Goal: Information Seeking & Learning: Compare options

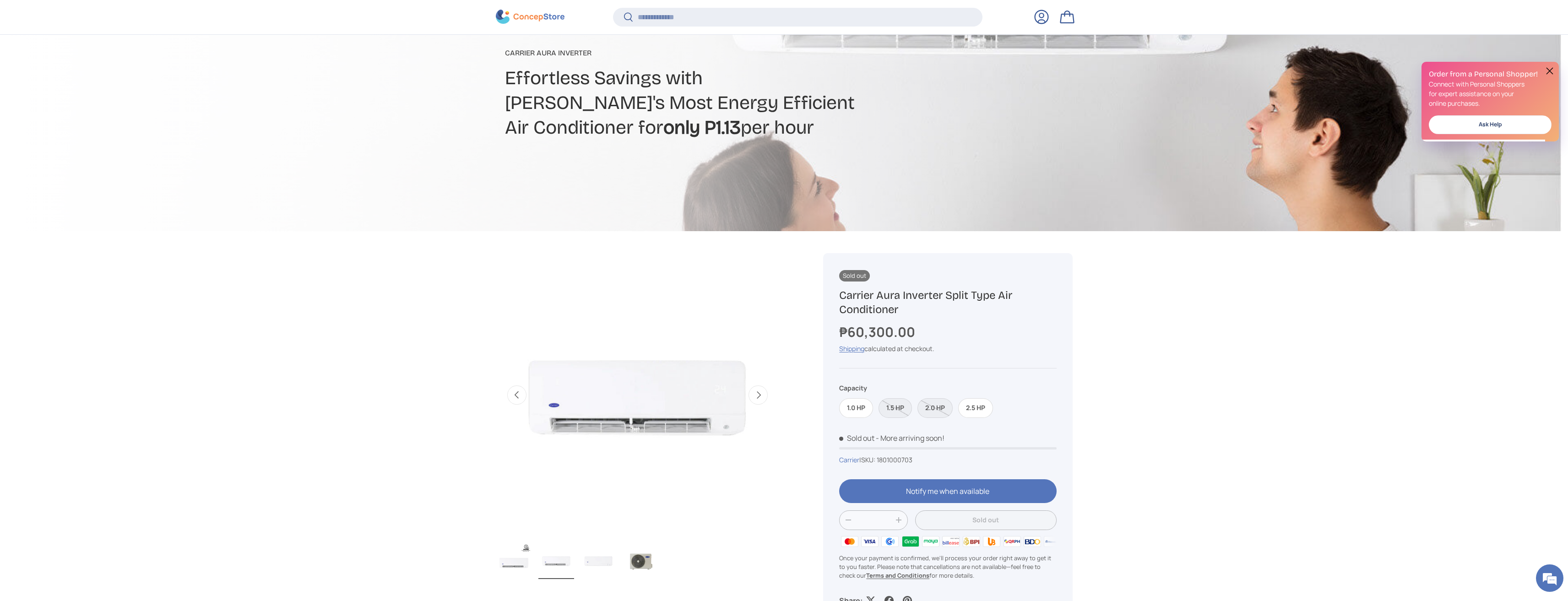
scroll to position [136, 0]
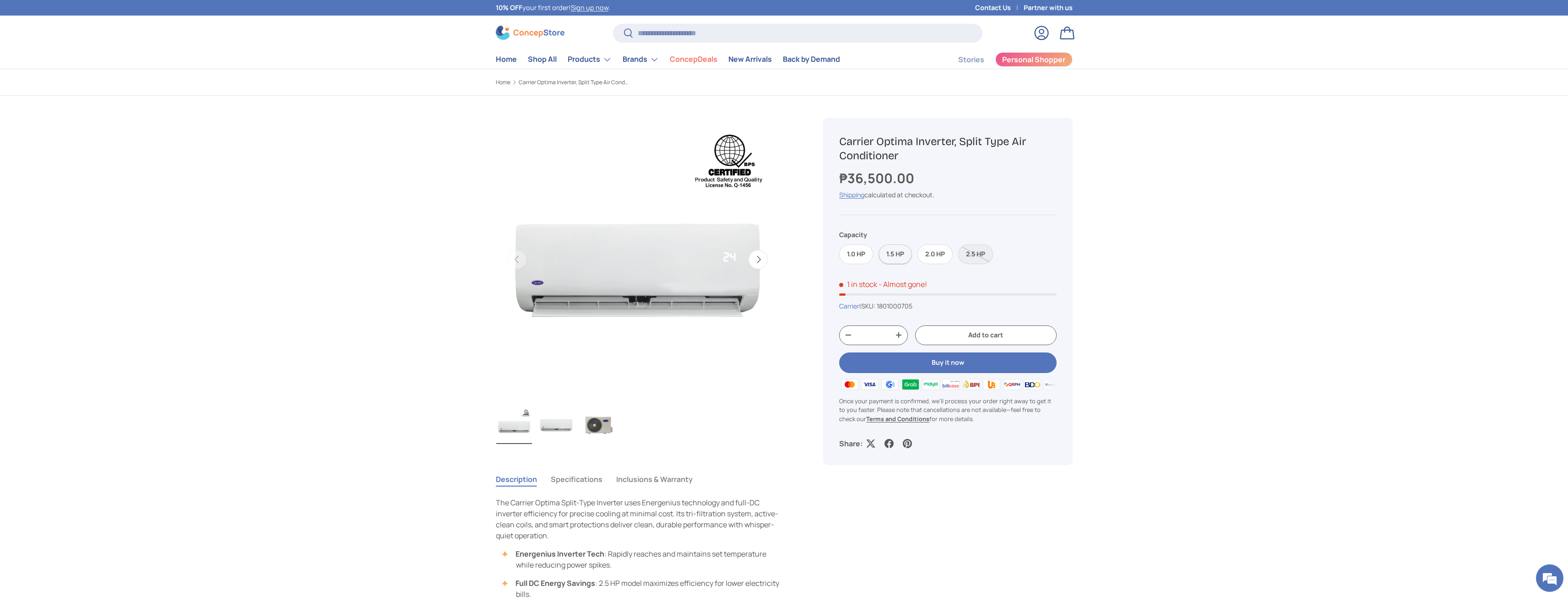
click at [890, 252] on label "1.5 HP" at bounding box center [895, 253] width 33 height 19
click at [853, 257] on label "1.0 HP" at bounding box center [856, 253] width 34 height 19
click at [891, 255] on label "1.5 HP" at bounding box center [895, 253] width 33 height 19
click at [923, 254] on label "2.0 HP" at bounding box center [935, 253] width 36 height 19
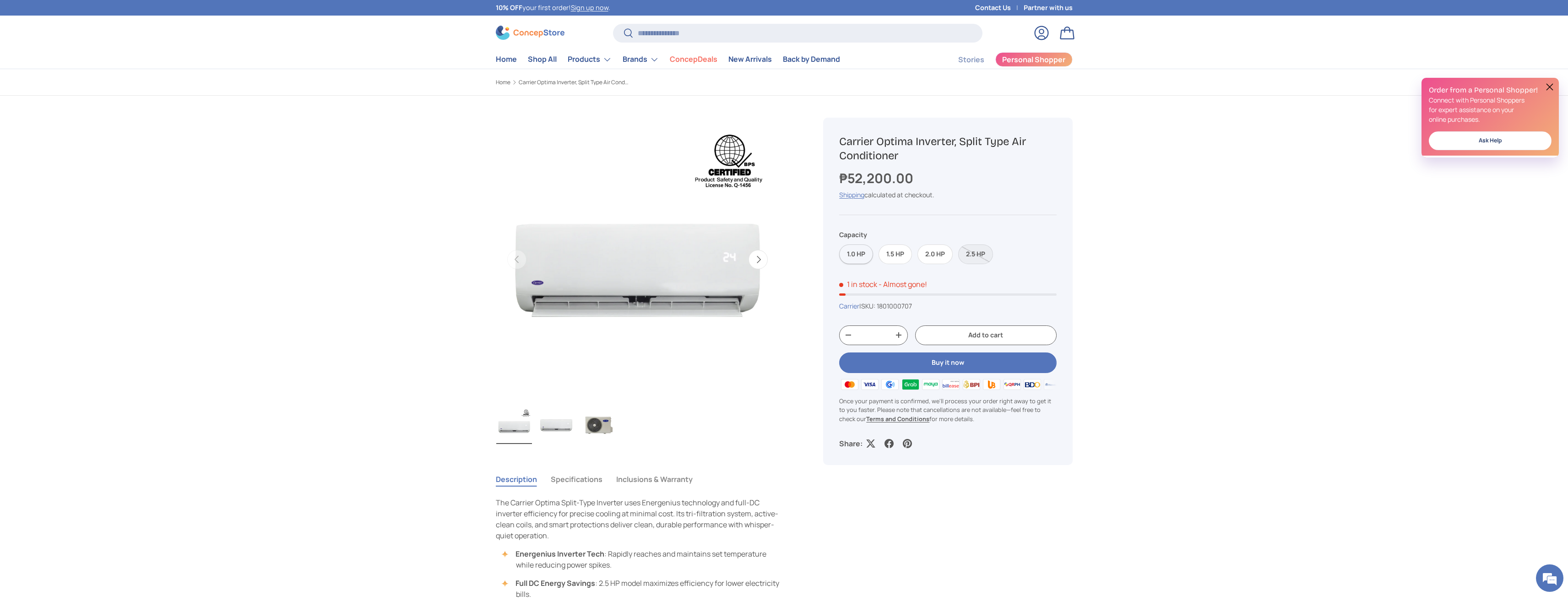
click at [851, 261] on label "1.0 HP" at bounding box center [856, 253] width 34 height 19
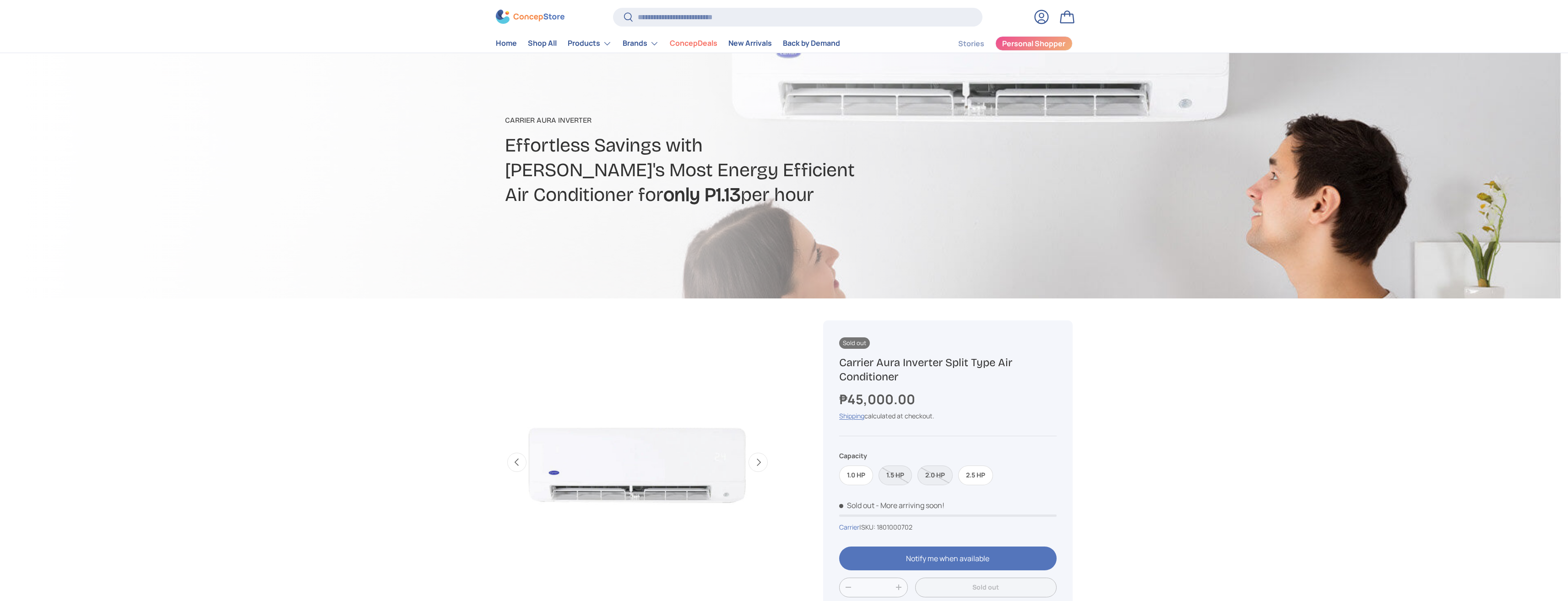
scroll to position [183, 0]
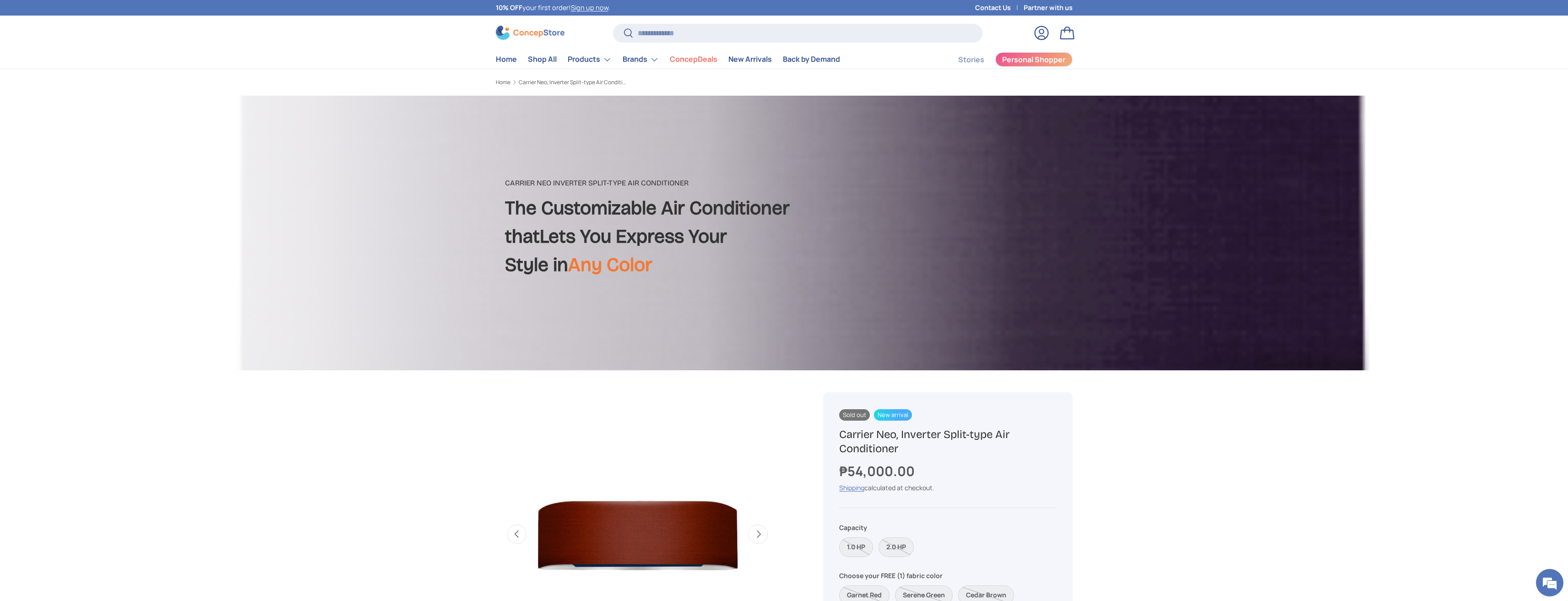
scroll to position [273, 0]
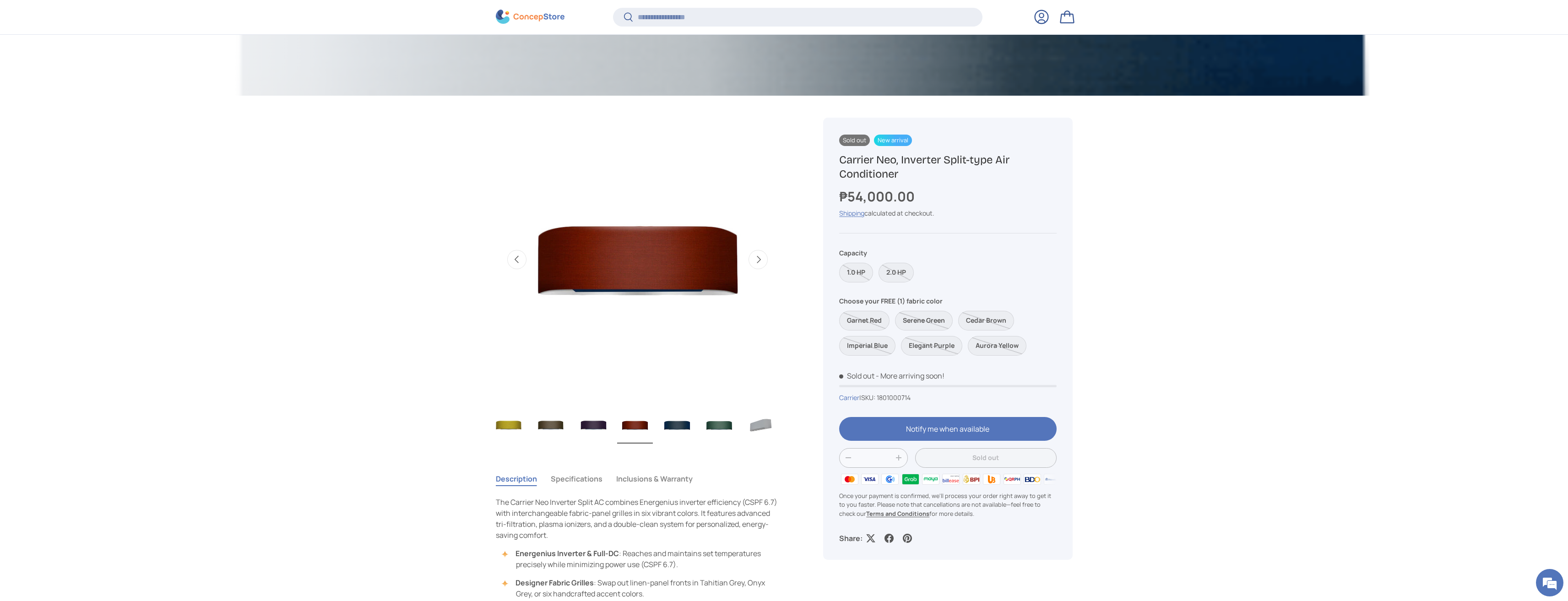
click at [551, 431] on img "Gallery Viewer" at bounding box center [550, 425] width 36 height 36
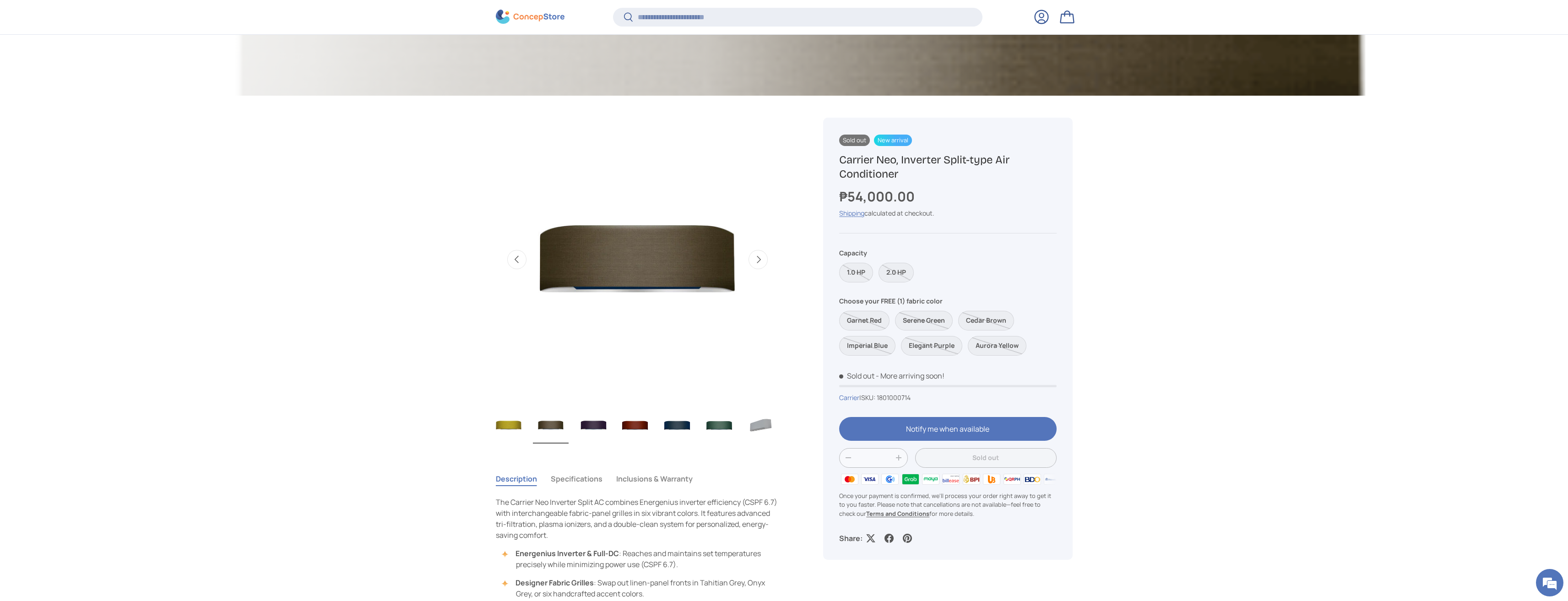
click at [588, 429] on img "Gallery Viewer" at bounding box center [593, 425] width 36 height 36
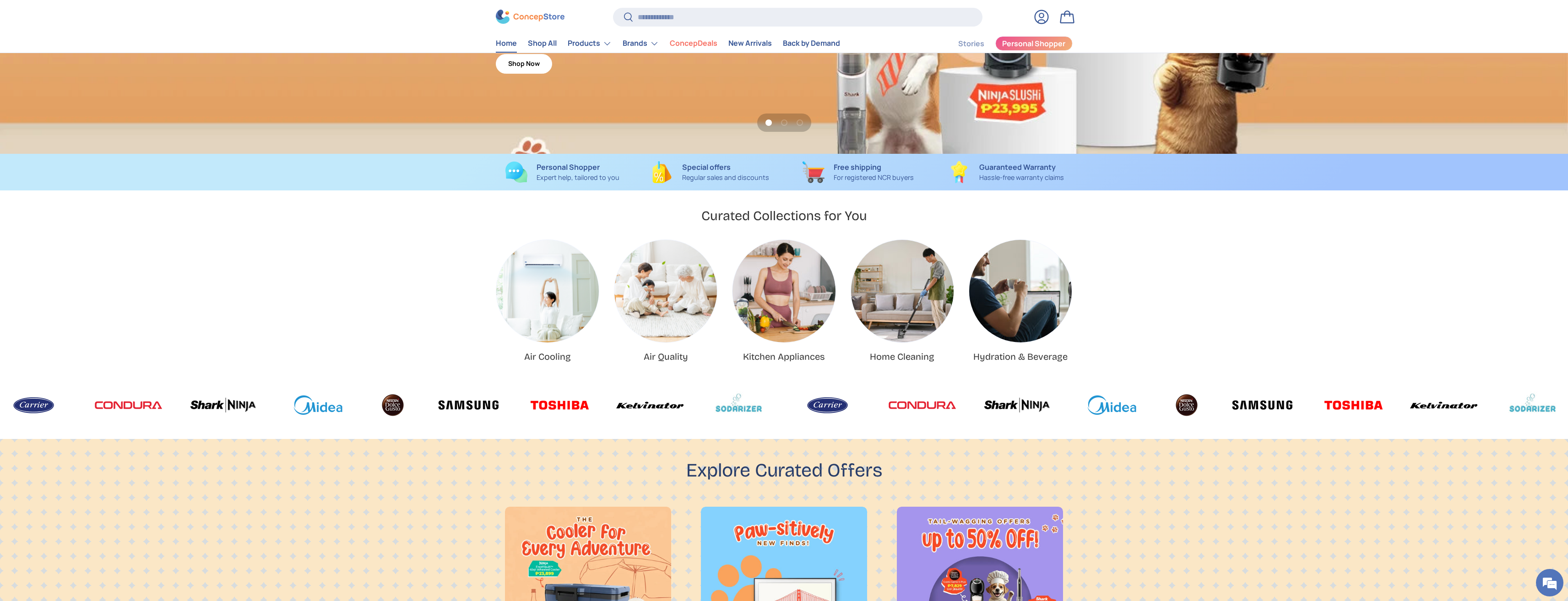
scroll to position [46, 0]
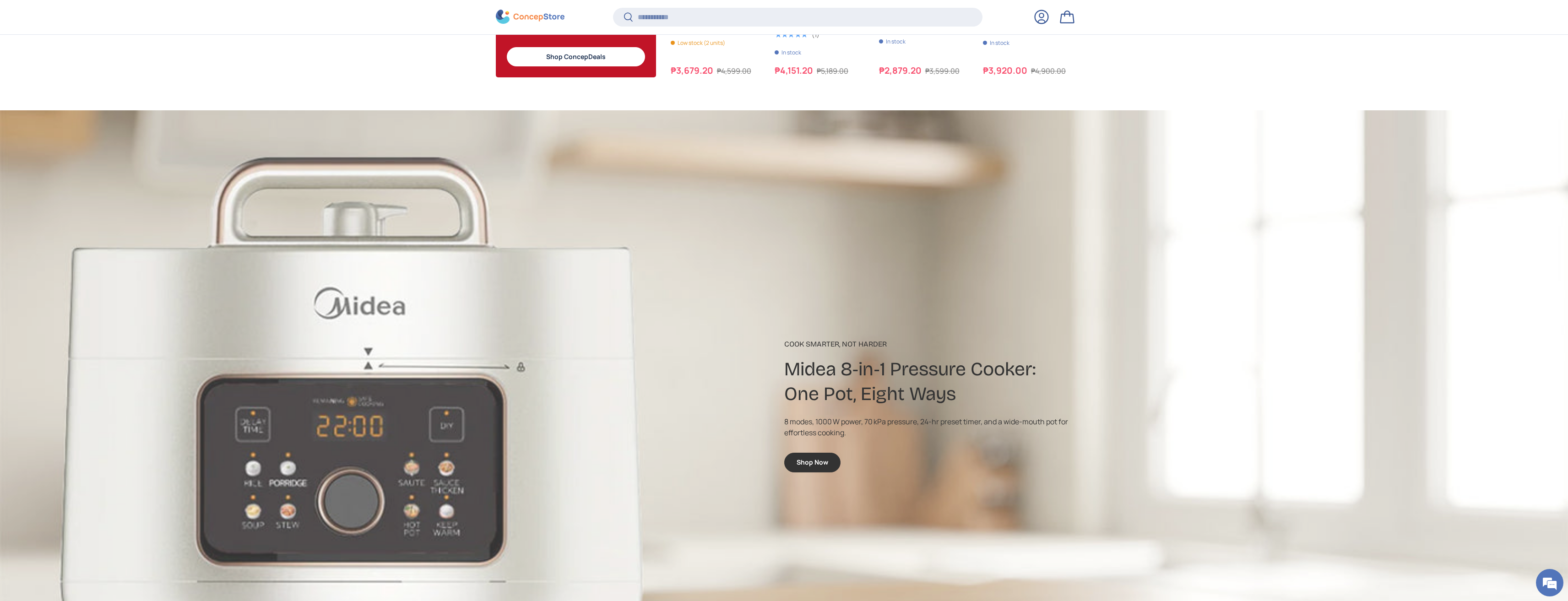
scroll to position [1464, 0]
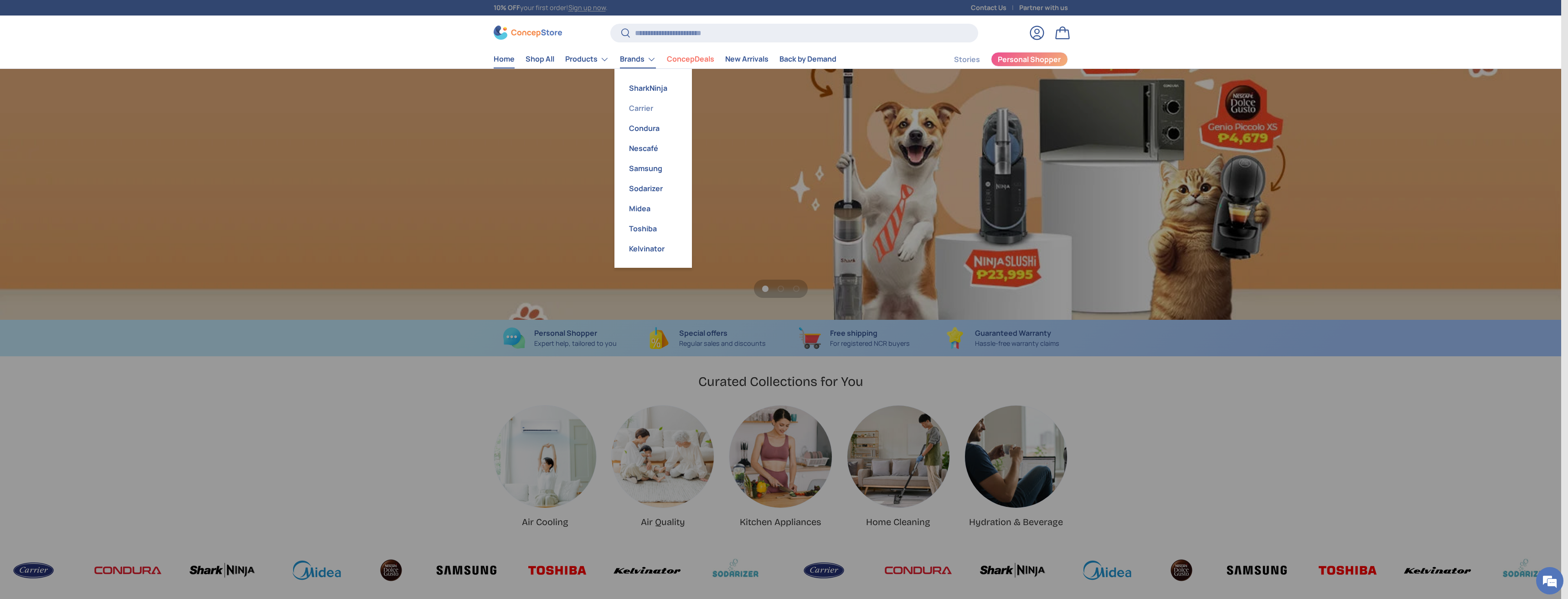
scroll to position [0, 1561]
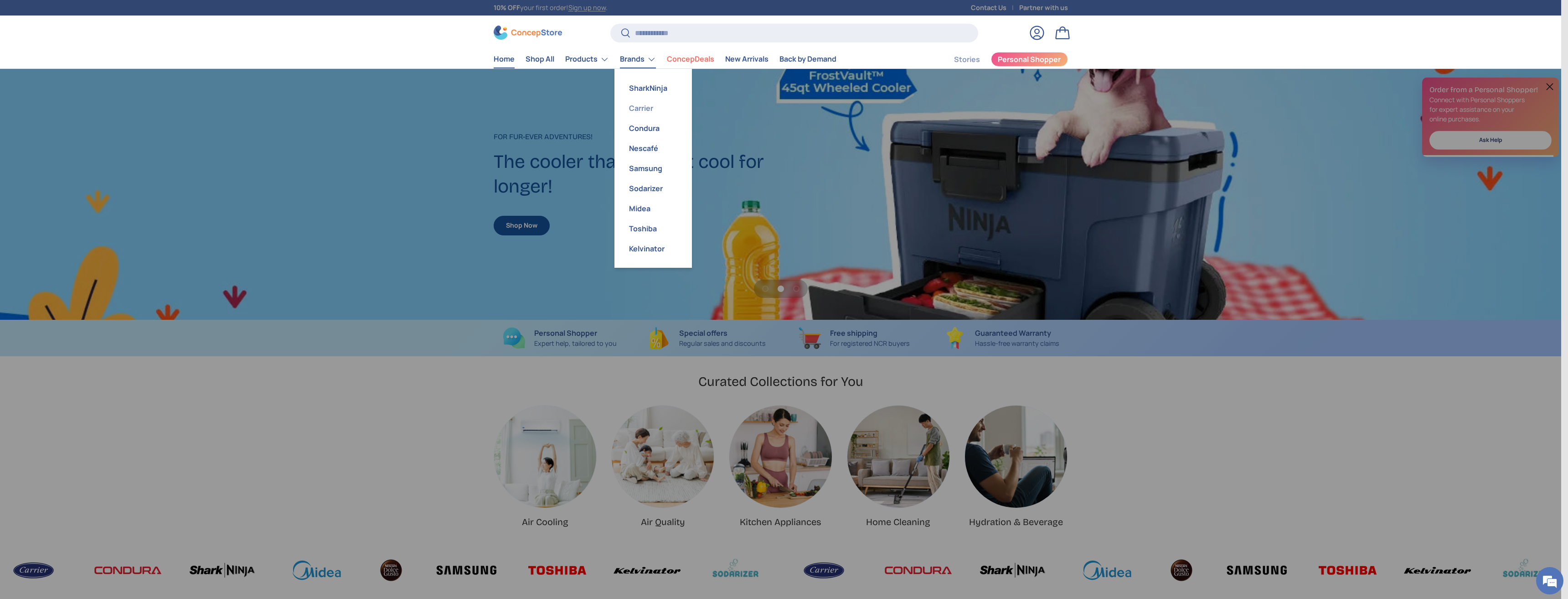
click at [640, 112] on link "Carrier" at bounding box center [653, 108] width 67 height 20
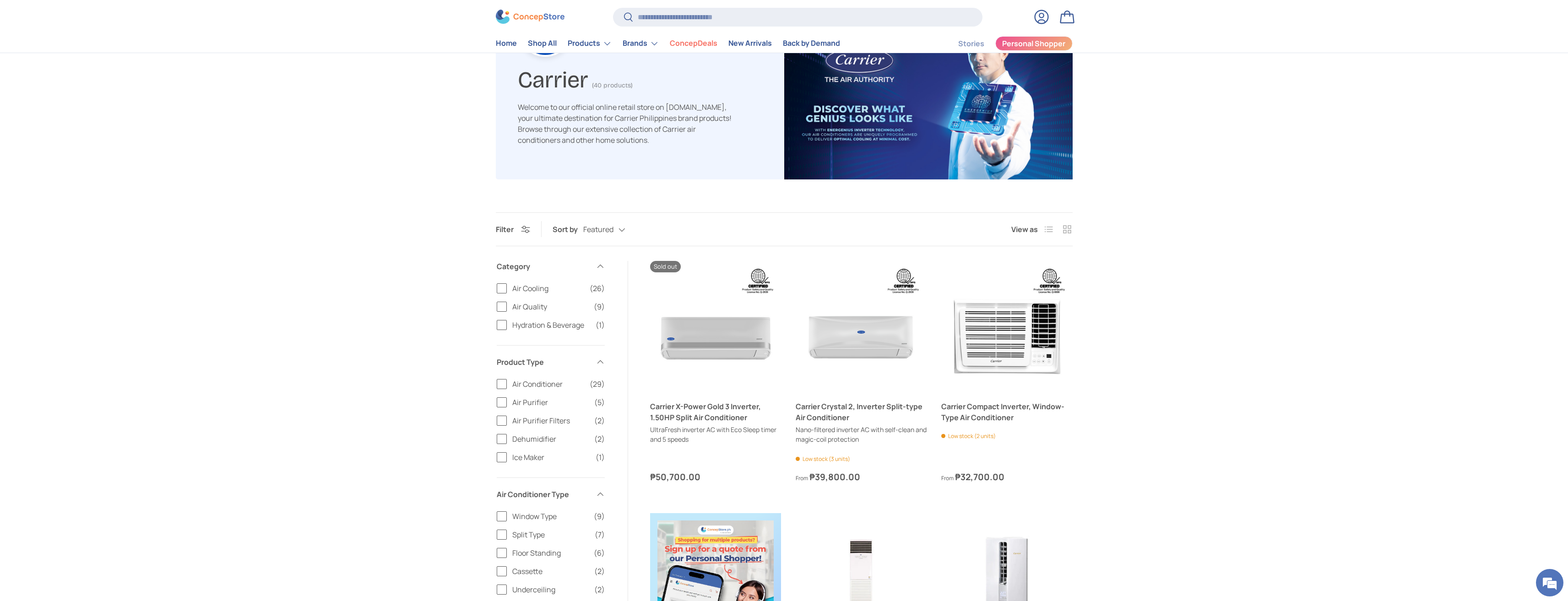
scroll to position [181, 0]
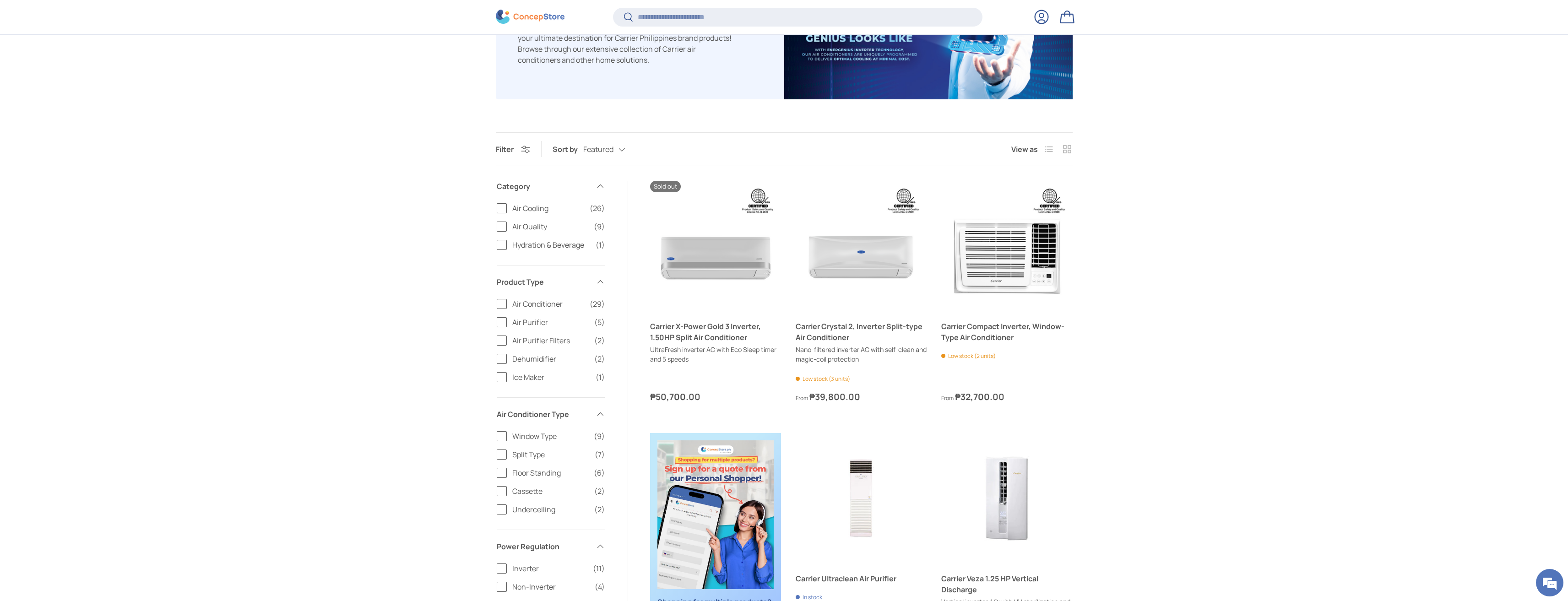
click at [501, 320] on label "Air Purifier (5)" at bounding box center [550, 322] width 108 height 11
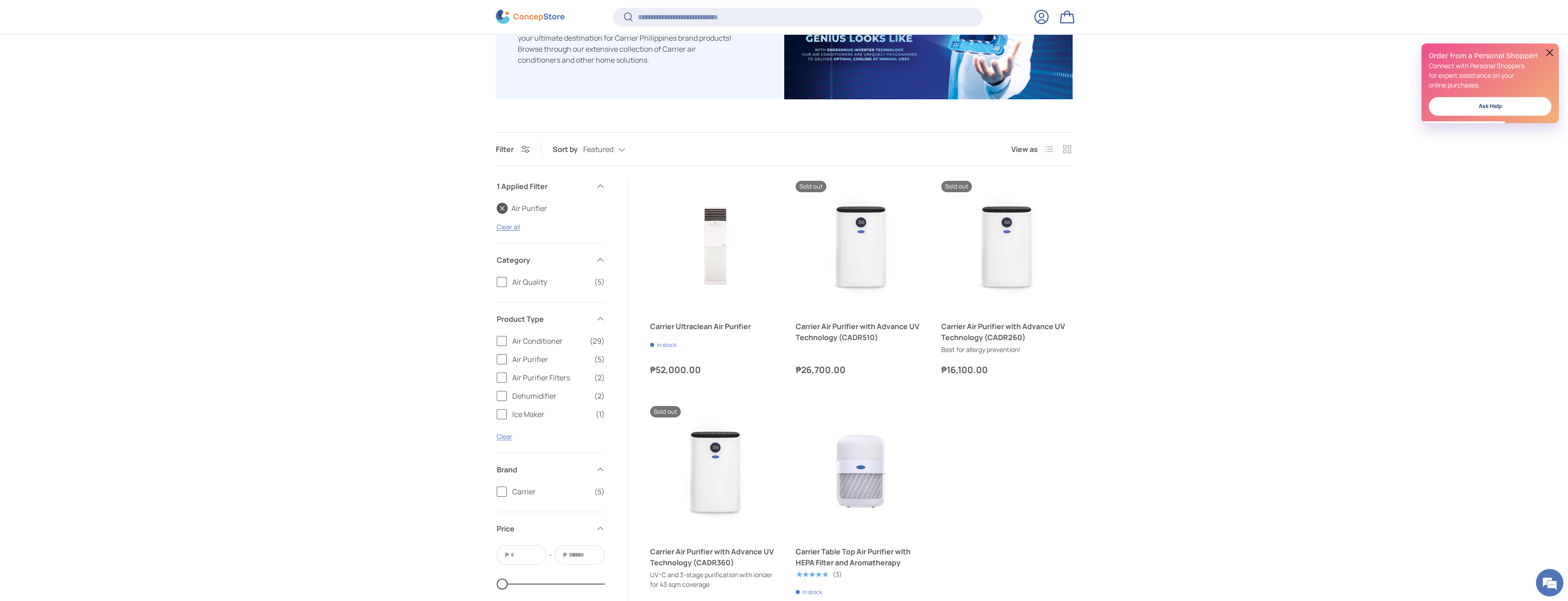
click at [504, 492] on label "Carrier (5)" at bounding box center [550, 491] width 108 height 11
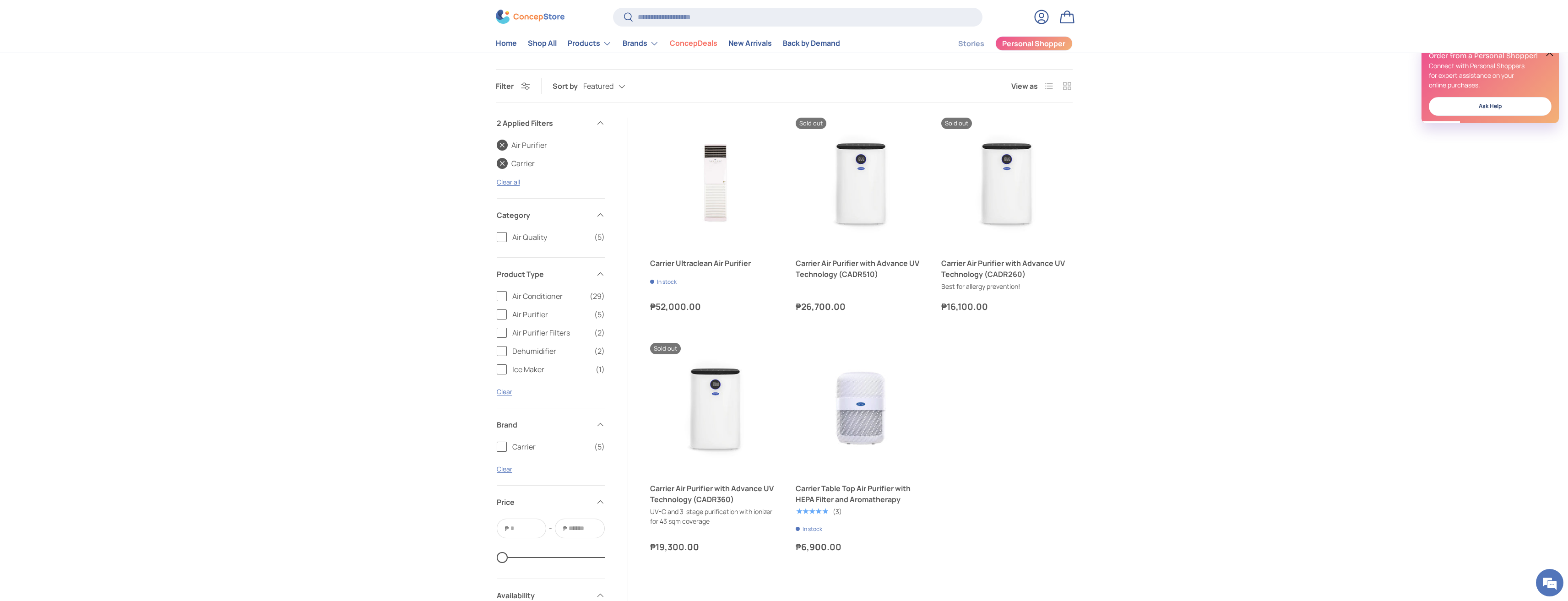
scroll to position [229, 0]
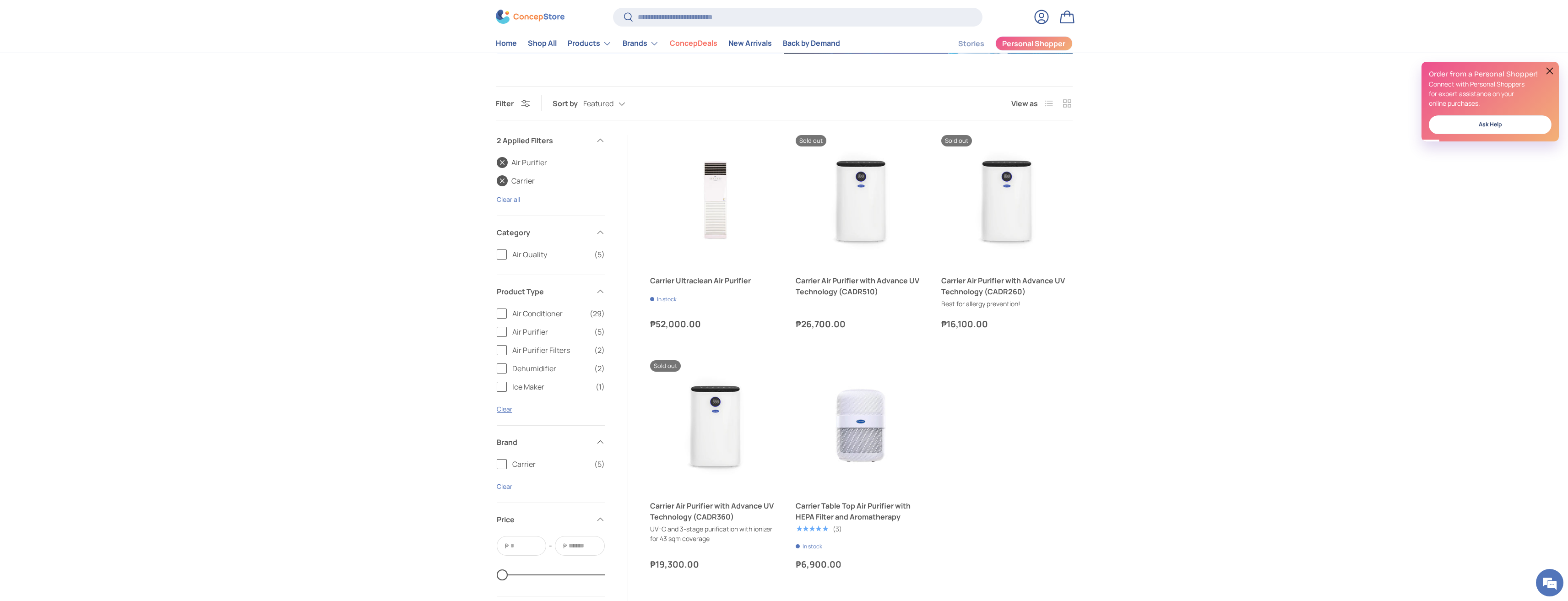
click at [503, 311] on label "Air Conditioner (29)" at bounding box center [550, 313] width 108 height 11
click at [503, 331] on label "Air Purifier (5)" at bounding box center [550, 331] width 108 height 11
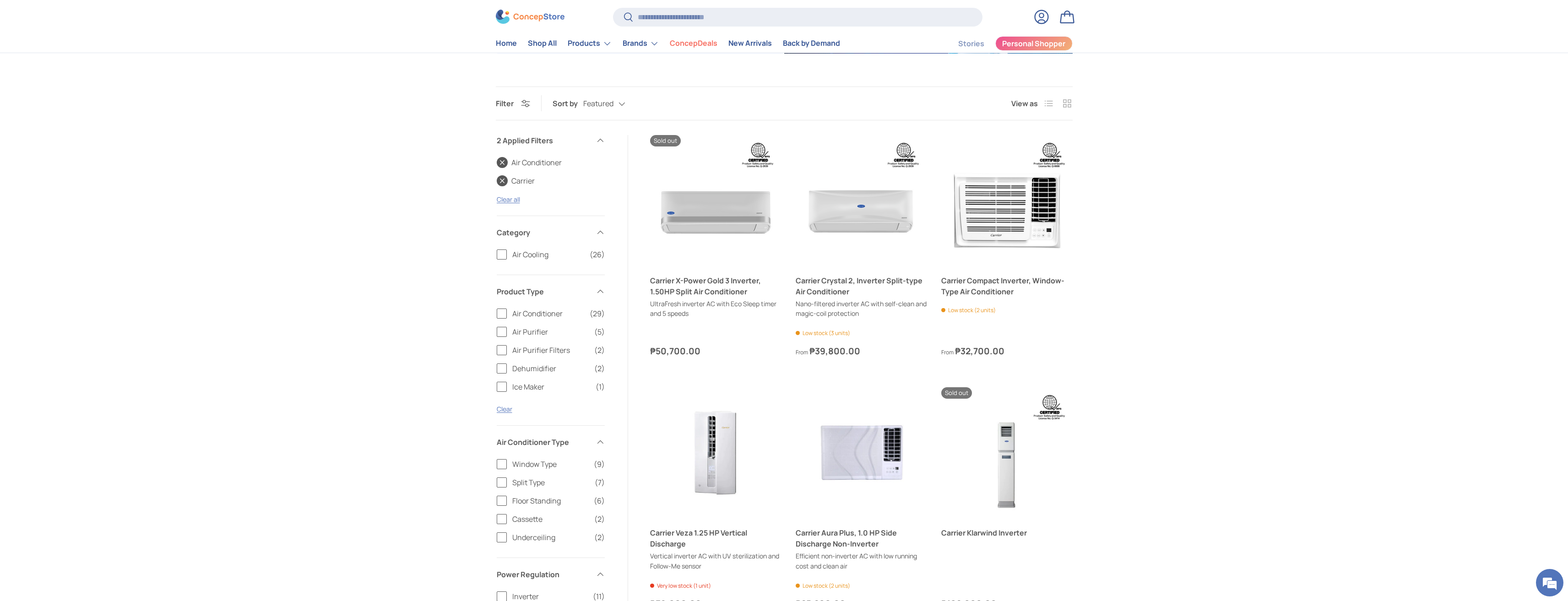
click at [502, 481] on label "Split Type (7)" at bounding box center [550, 481] width 108 height 11
click at [505, 466] on label "Window Type (9)" at bounding box center [550, 464] width 108 height 11
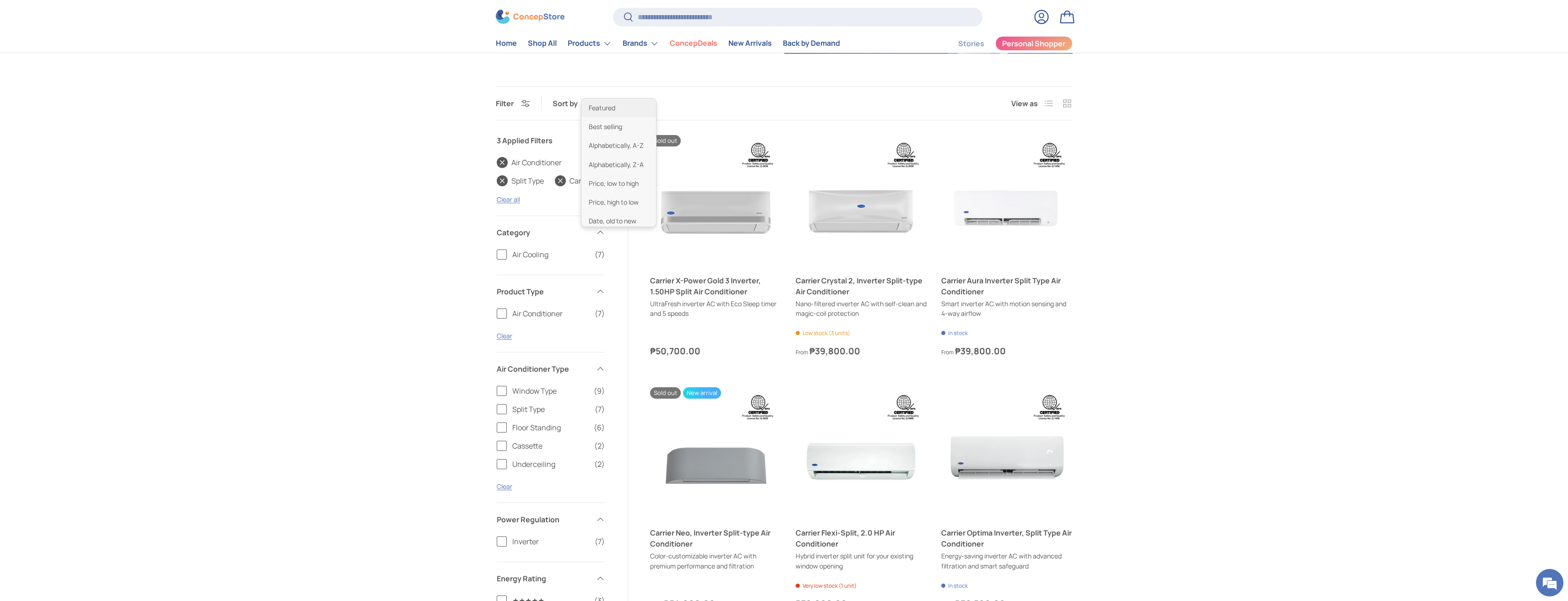
click at [611, 105] on div "Featured Featured Best selling Alphabetically, A-Z Alphabetically, Z-A Price, l…" at bounding box center [613, 103] width 60 height 16
click at [618, 182] on li "Price, low to high" at bounding box center [619, 180] width 75 height 19
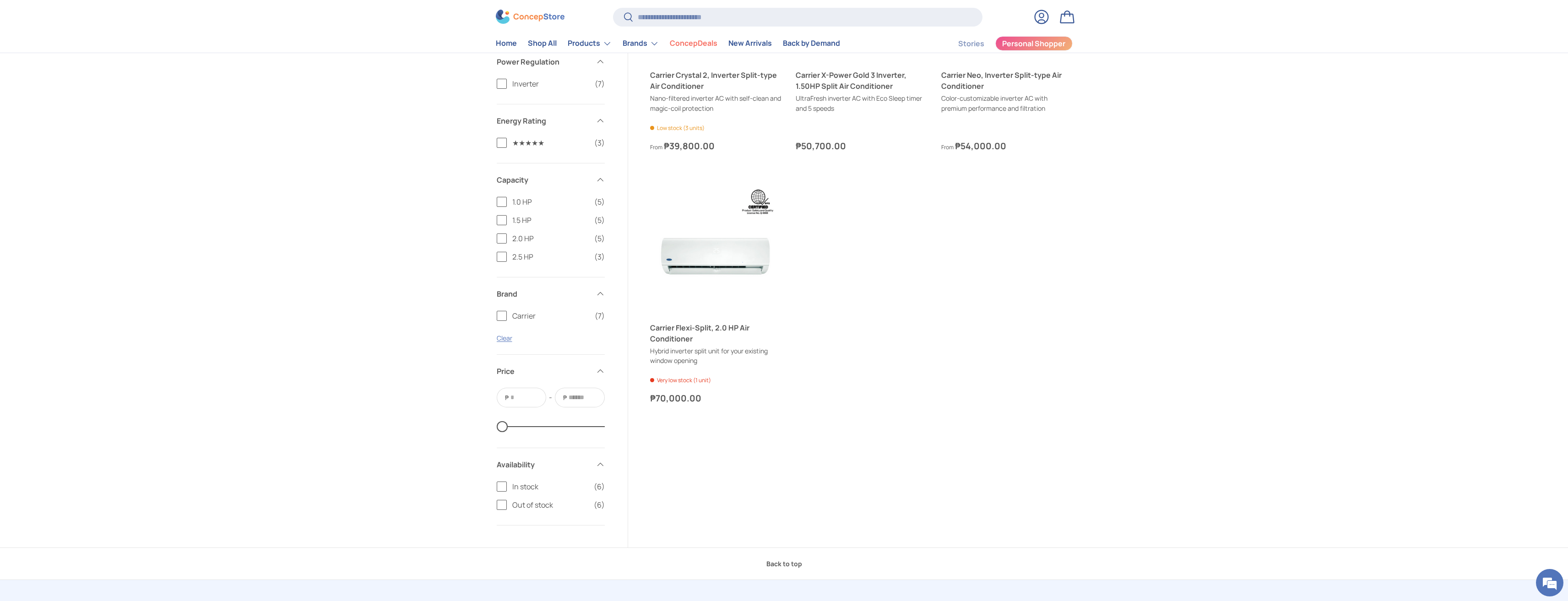
scroll to position [504, 0]
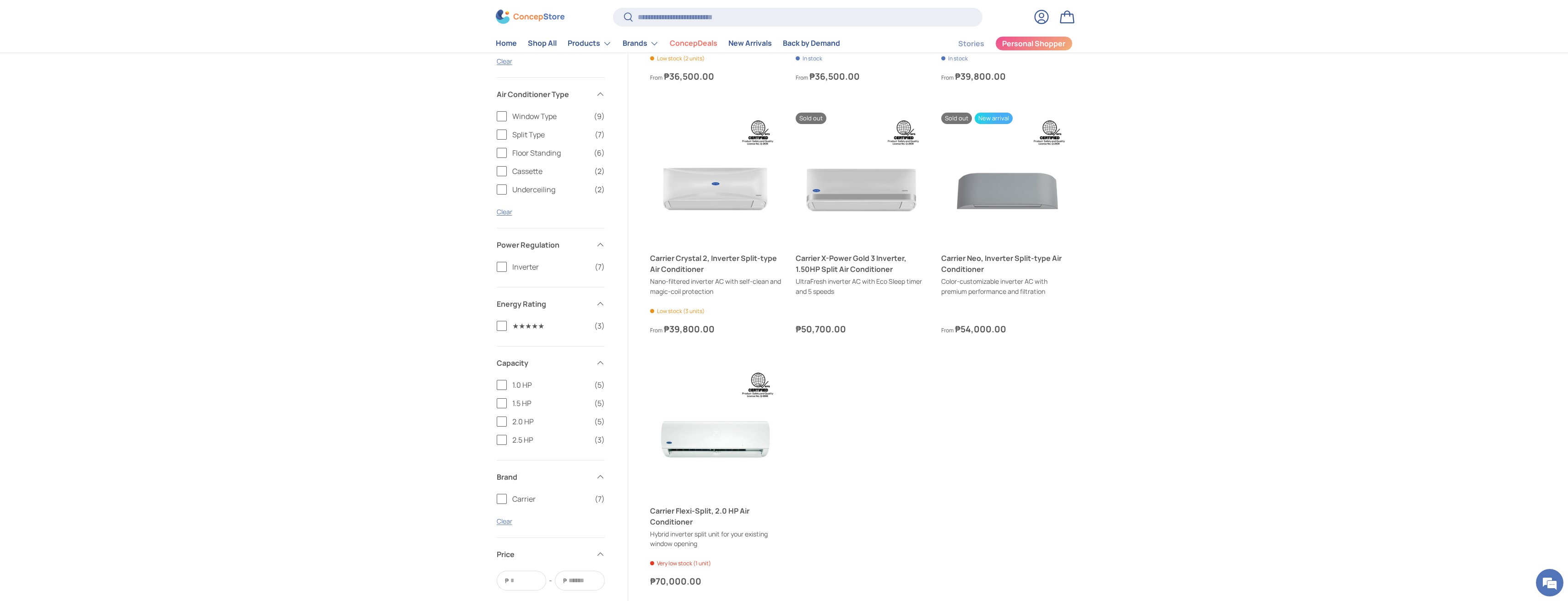
click at [501, 117] on label "Window Type (9)" at bounding box center [550, 116] width 108 height 11
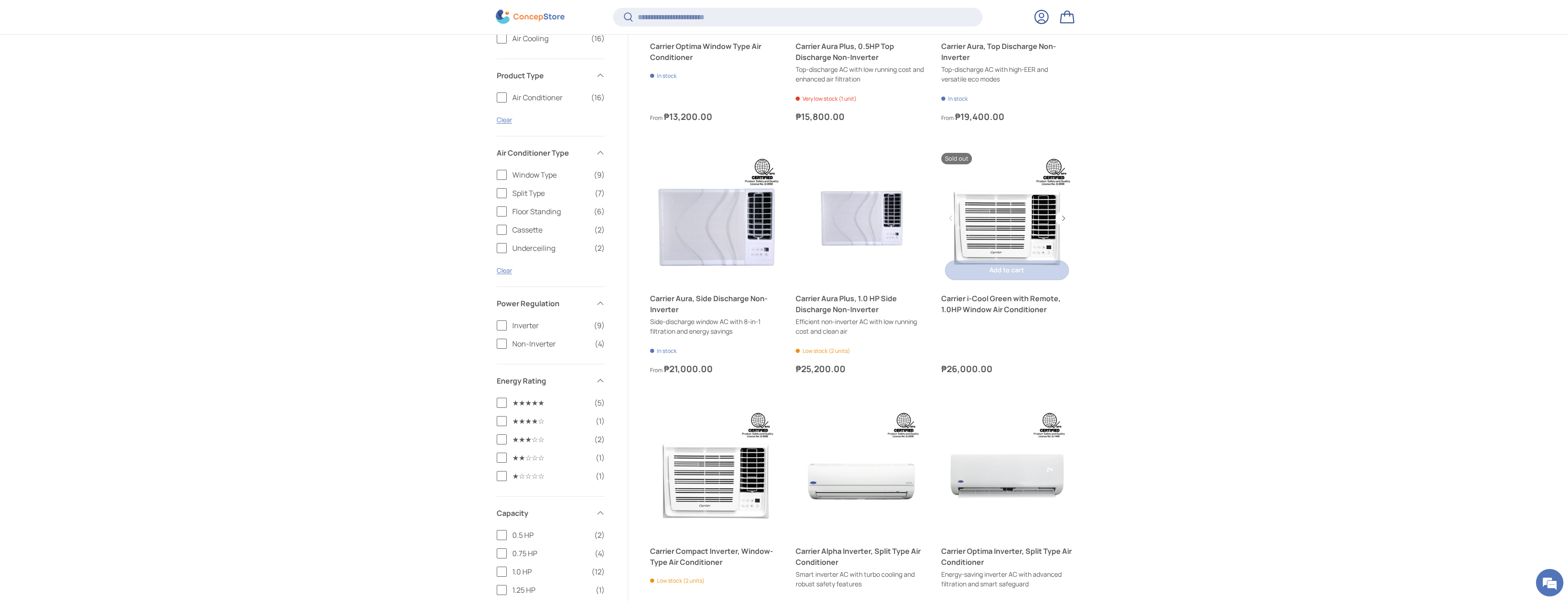
scroll to position [563, 0]
